Goal: Information Seeking & Learning: Learn about a topic

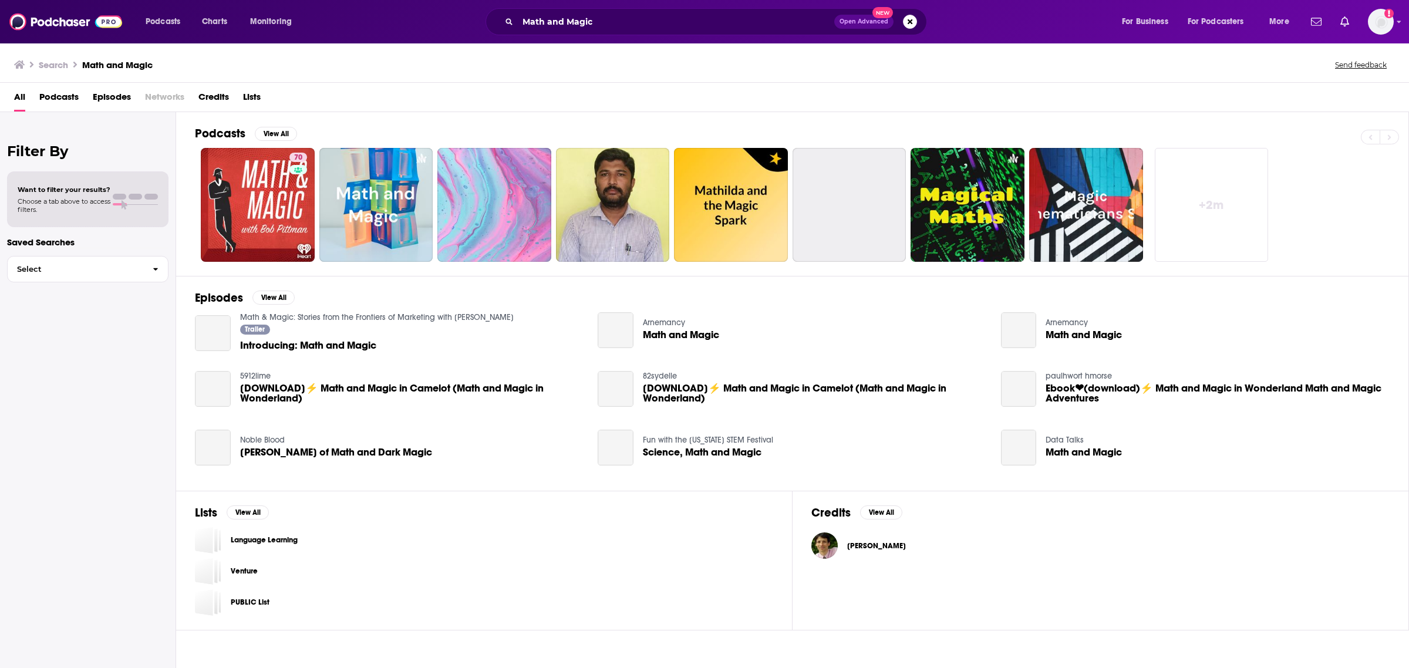
click at [345, 345] on span "Introducing: Math and Magic" at bounding box center [308, 346] width 136 height 10
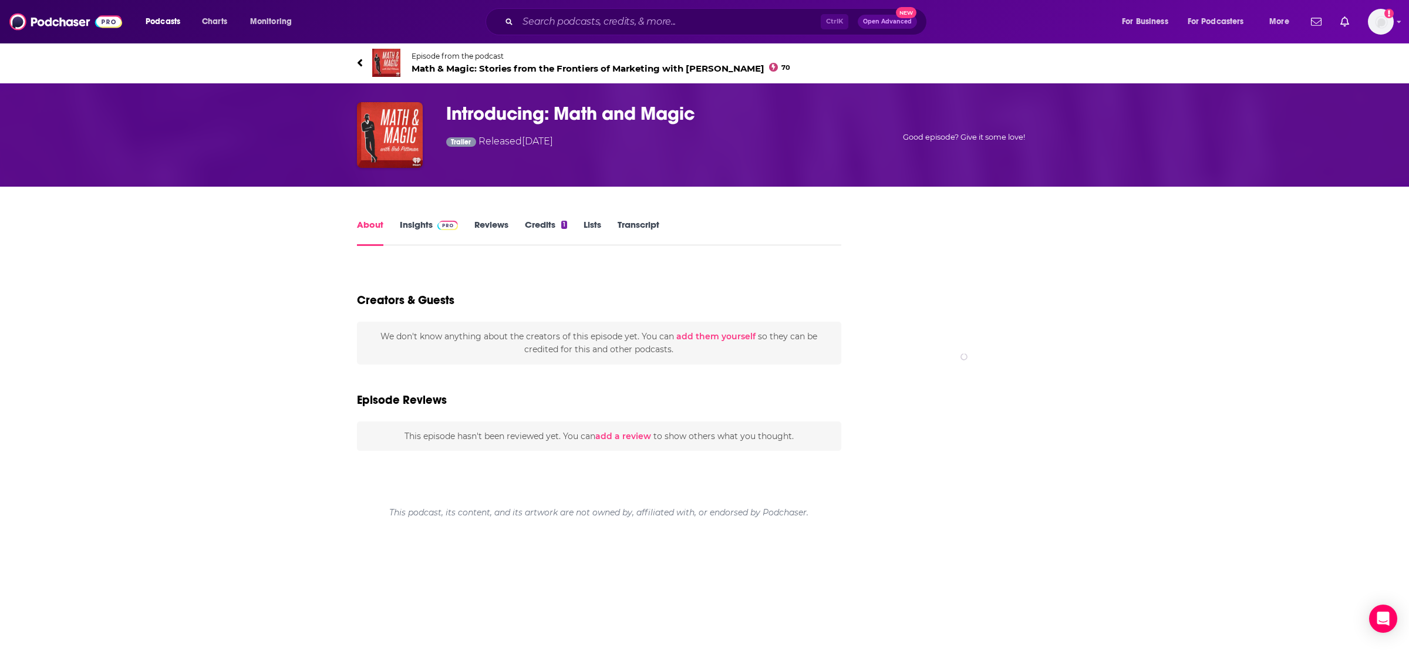
click at [262, 429] on div "About Insights Reviews Credits 1 Lists Transcript Creators & Guests We don't kn…" at bounding box center [704, 357] width 1409 height 341
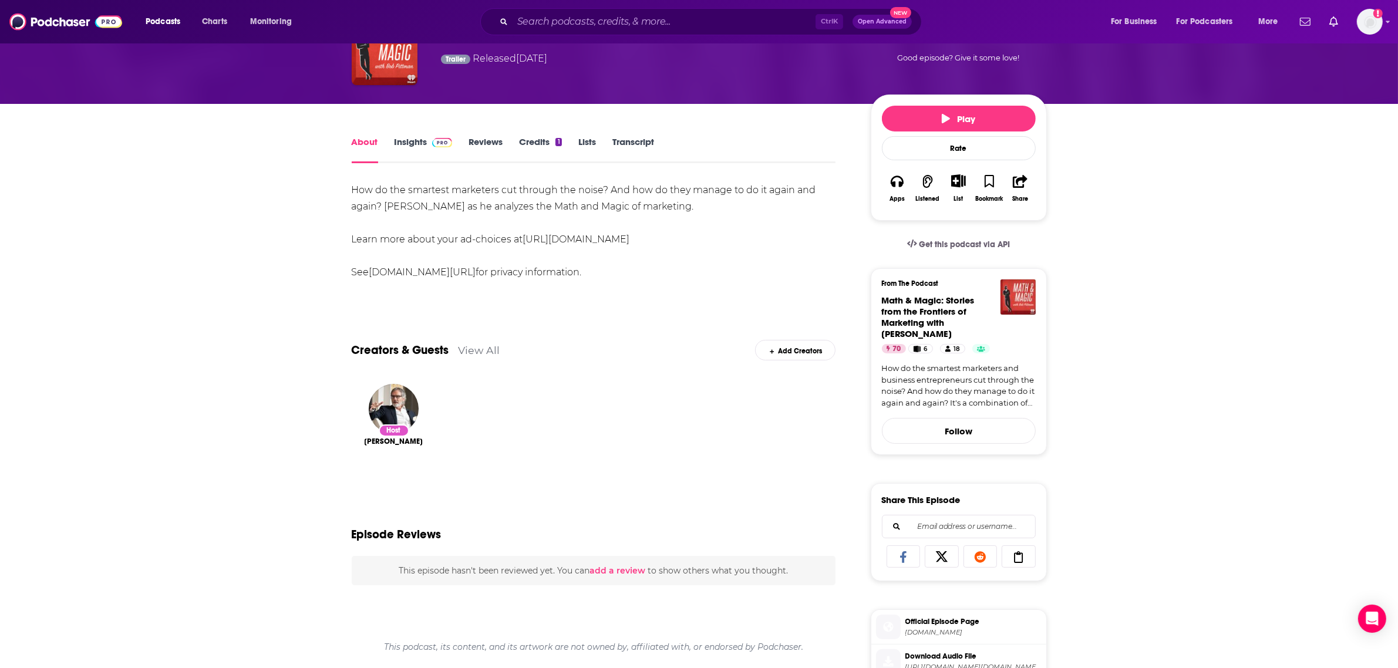
scroll to position [83, 0]
click at [380, 410] on img "Bob Pittman" at bounding box center [394, 408] width 50 height 50
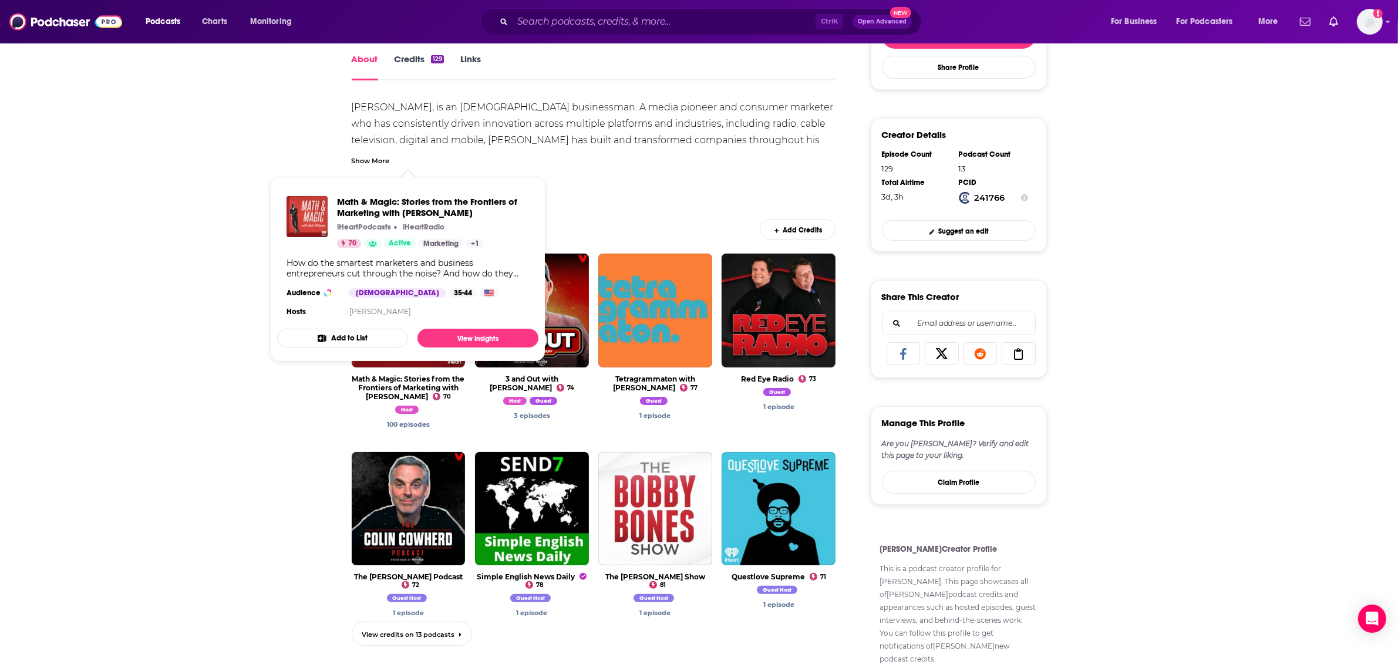
scroll to position [203, 0]
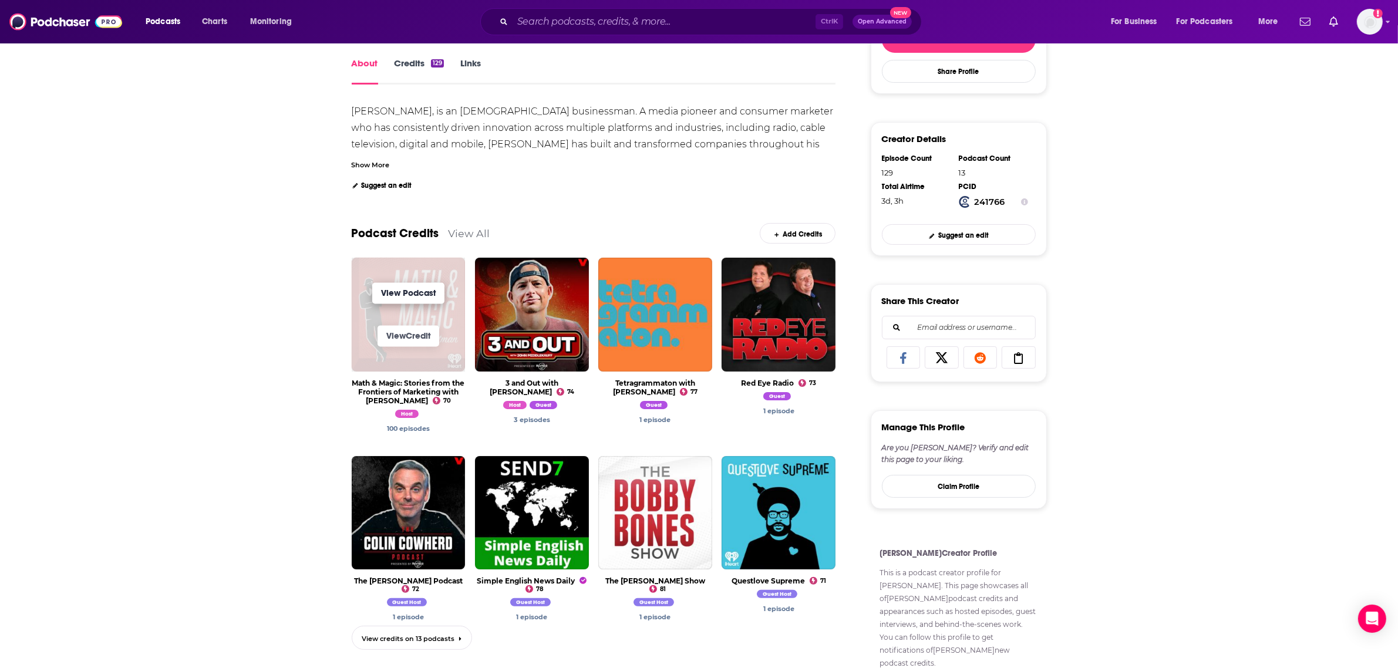
click at [406, 299] on link "View Podcast" at bounding box center [408, 293] width 72 height 21
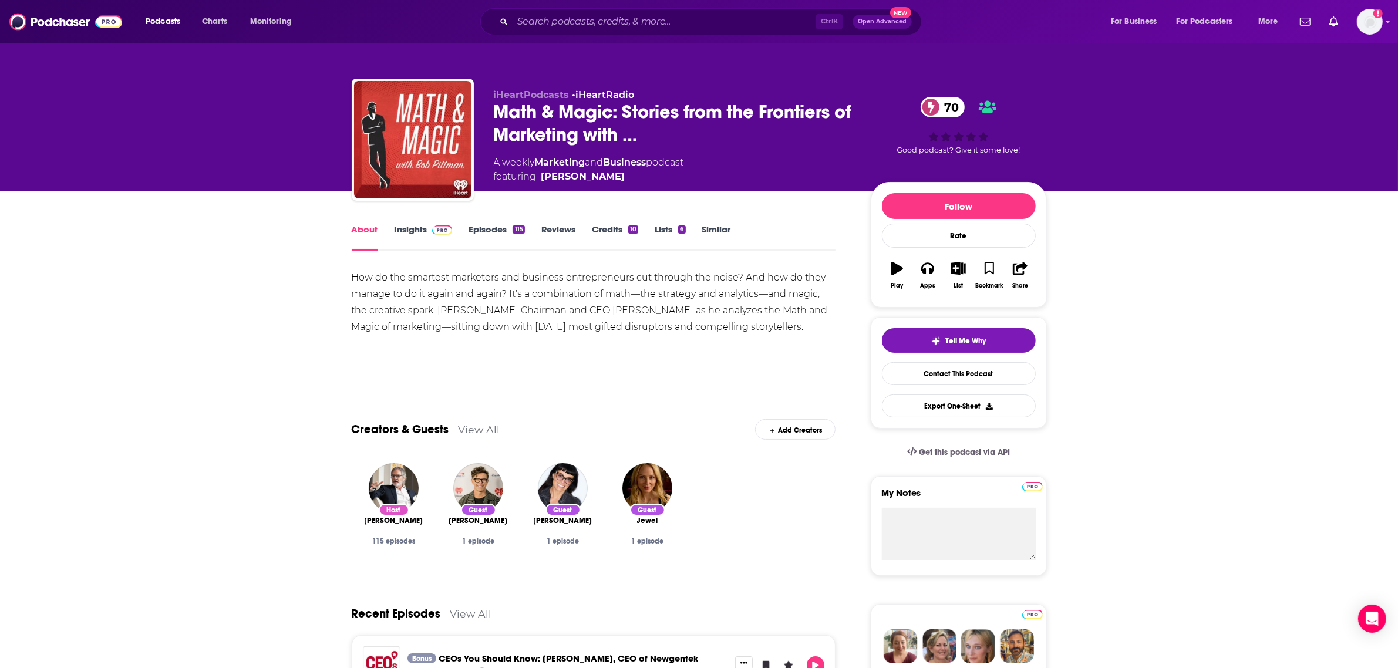
click at [682, 298] on div "How do the smartest marketers and business entrepreneurs cut through the noise?…" at bounding box center [594, 302] width 484 height 66
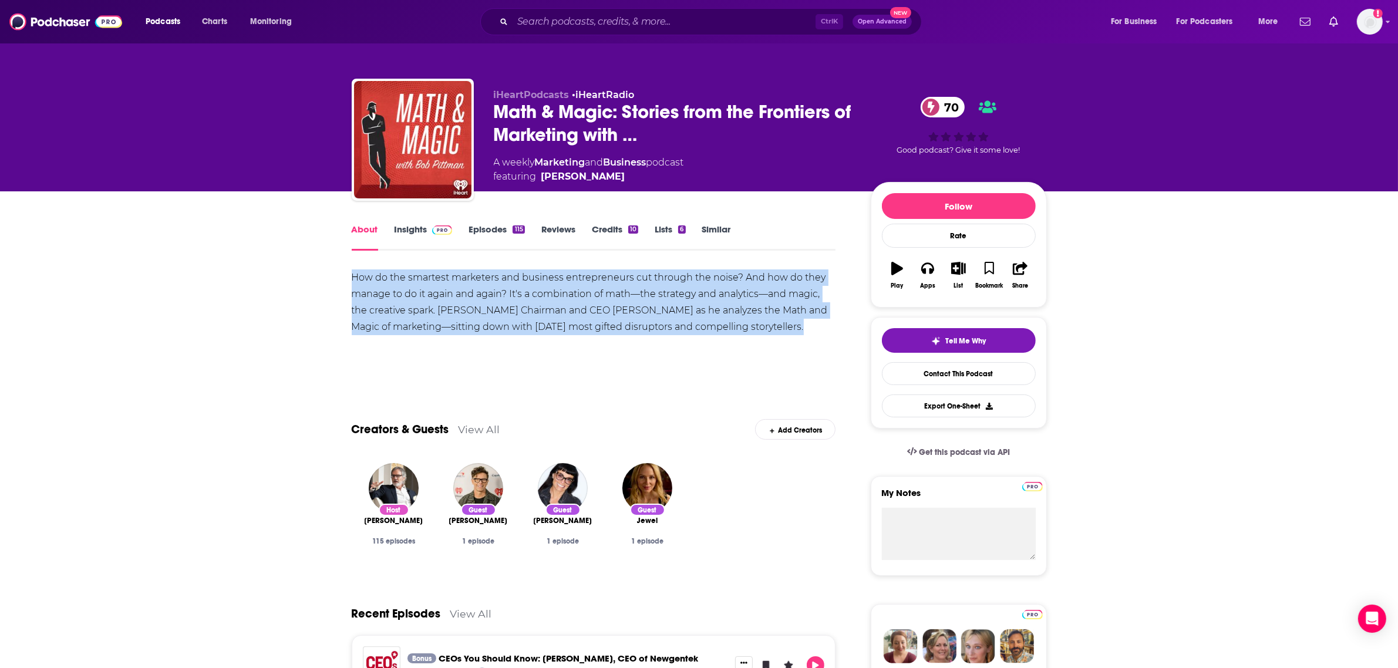
click at [682, 298] on div "How do the smartest marketers and business entrepreneurs cut through the noise?…" at bounding box center [594, 302] width 484 height 66
click at [626, 335] on div "How do the smartest marketers and business entrepreneurs cut through the noise?…" at bounding box center [594, 302] width 484 height 66
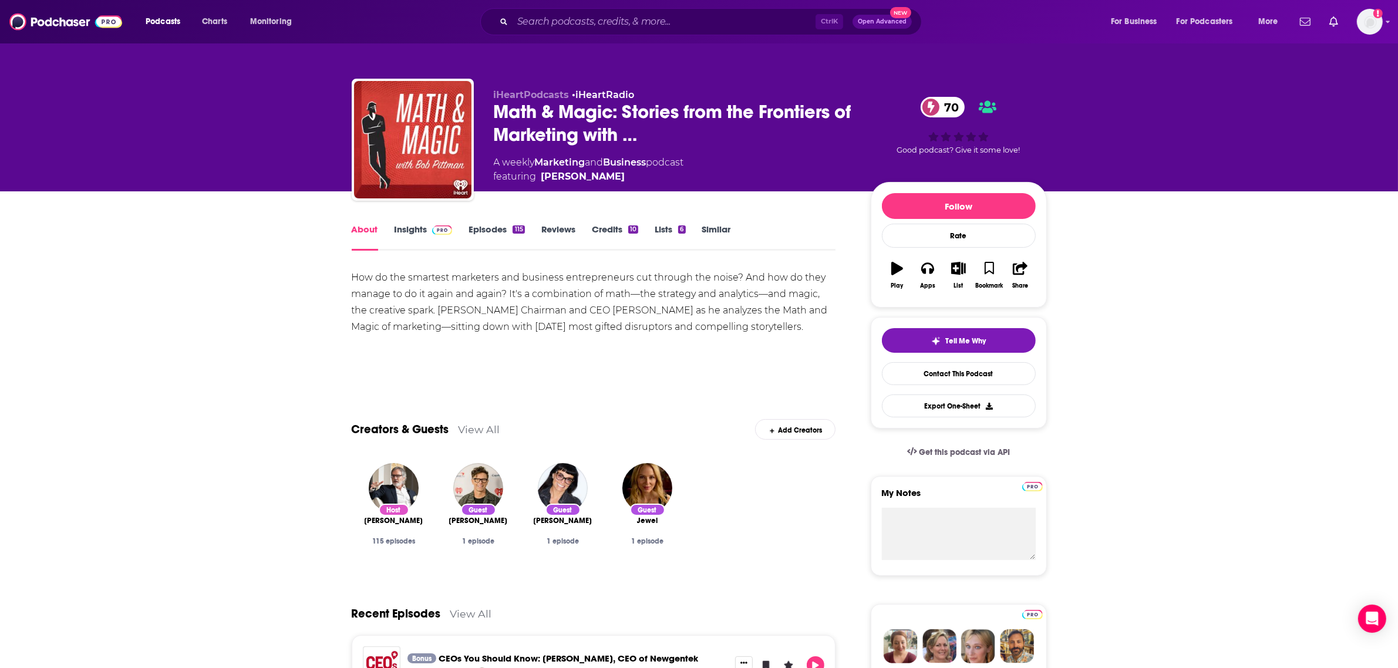
click at [416, 226] on link "Insights" at bounding box center [424, 237] width 58 height 27
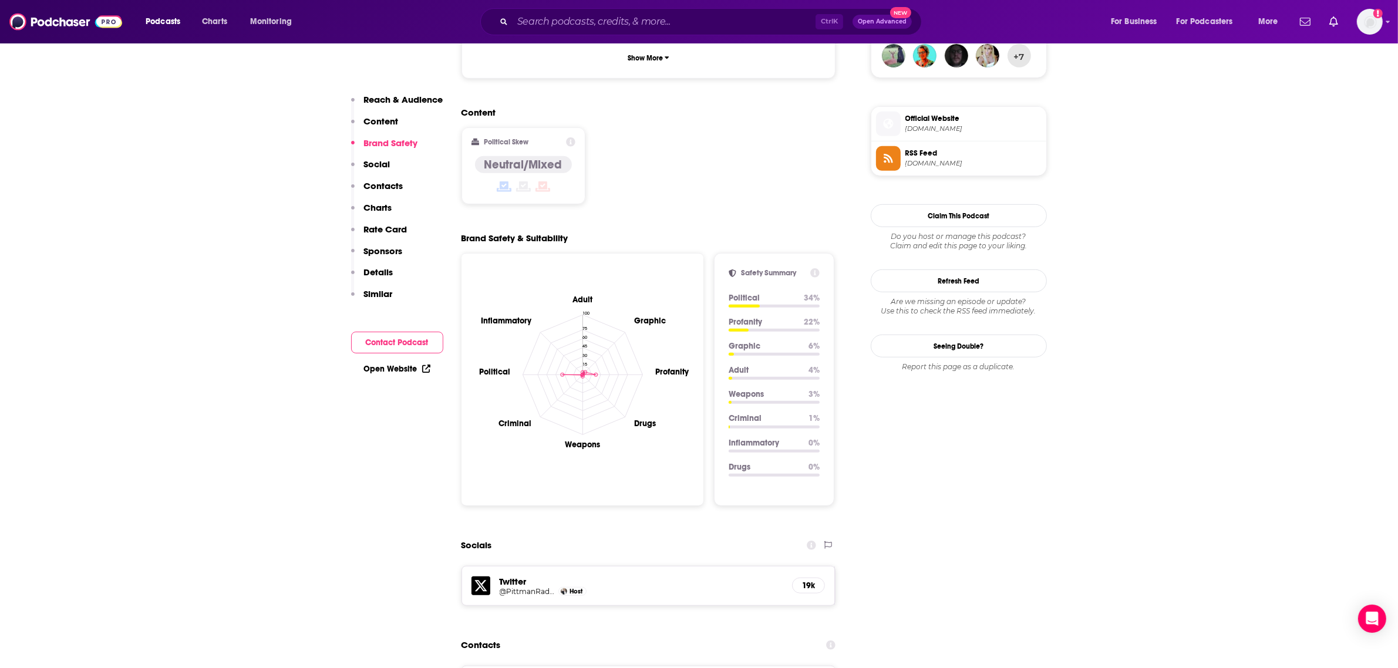
scroll to position [1084, 0]
